Goal: Task Accomplishment & Management: Manage account settings

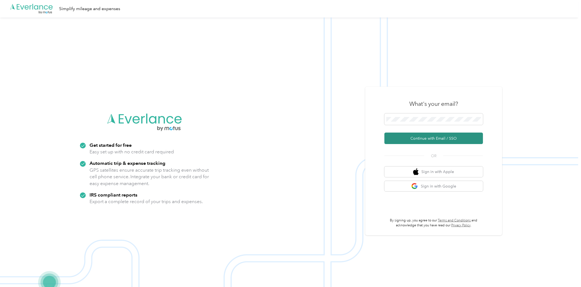
click at [457, 137] on button "Continue with Email / SSO" at bounding box center [433, 138] width 99 height 11
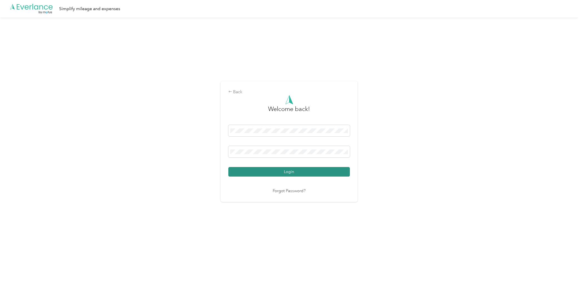
click at [270, 170] on button "Login" at bounding box center [289, 172] width 122 height 10
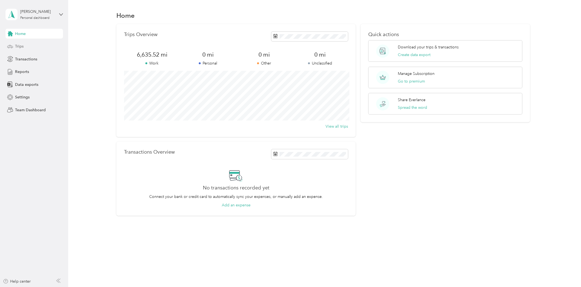
click at [34, 45] on div "Trips" at bounding box center [33, 47] width 57 height 10
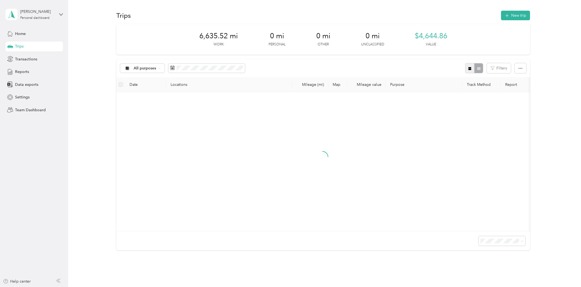
click at [466, 68] on button "button" at bounding box center [469, 68] width 9 height 10
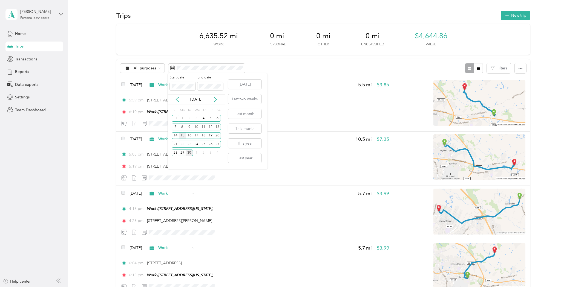
click at [182, 135] on div "15" at bounding box center [182, 136] width 7 height 7
click at [174, 154] on div "28" at bounding box center [175, 153] width 7 height 7
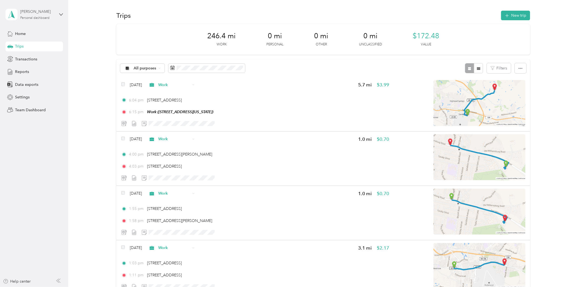
click at [49, 10] on div "[PERSON_NAME]" at bounding box center [37, 12] width 34 height 6
click at [47, 47] on div "Log out" at bounding box center [63, 45] width 108 height 10
